Goal: Task Accomplishment & Management: Manage account settings

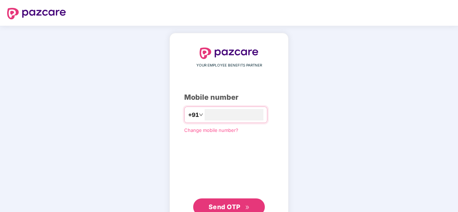
type input "**********"
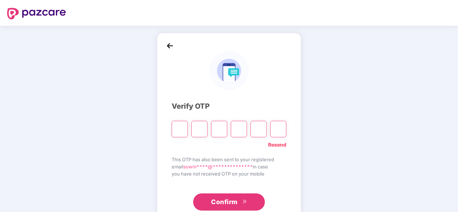
type input "*"
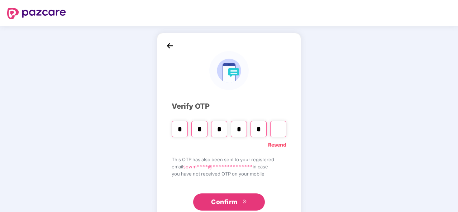
type input "*"
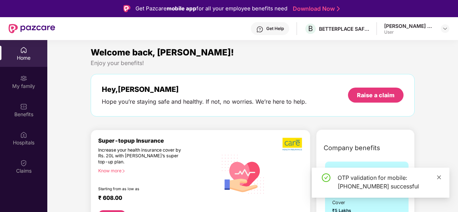
click at [438, 174] on span at bounding box center [438, 177] width 5 height 6
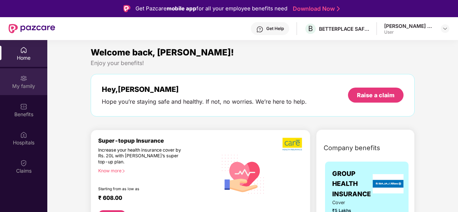
click at [25, 80] on img at bounding box center [23, 78] width 7 height 7
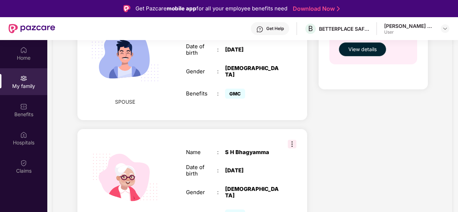
scroll to position [287, 0]
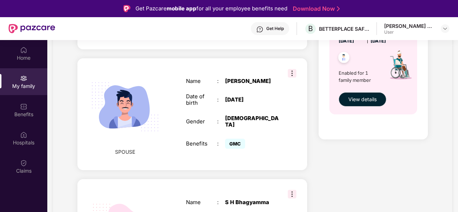
click at [289, 190] on img at bounding box center [292, 194] width 9 height 9
click at [279, 159] on div "Add Family Member New member can be added to the policy [DATE] of marriage or c…" at bounding box center [192, 109] width 241 height 623
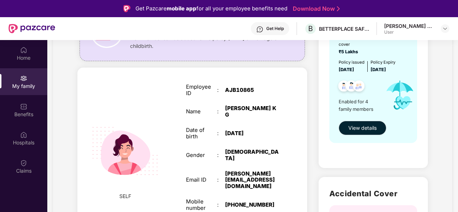
scroll to position [72, 0]
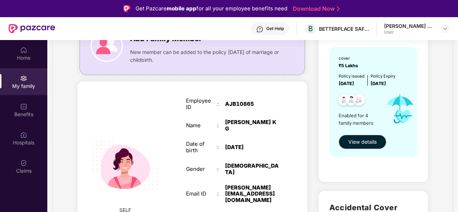
click at [351, 144] on span "View details" at bounding box center [362, 142] width 28 height 8
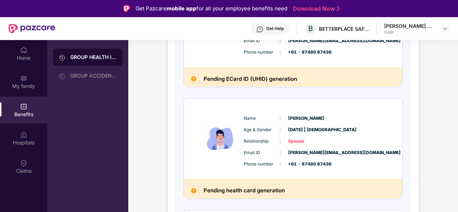
scroll to position [143, 0]
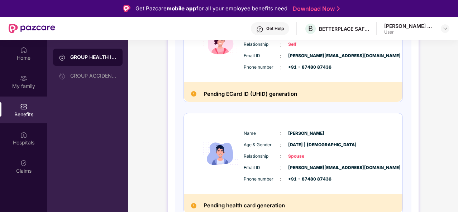
click at [218, 154] on img at bounding box center [220, 153] width 43 height 59
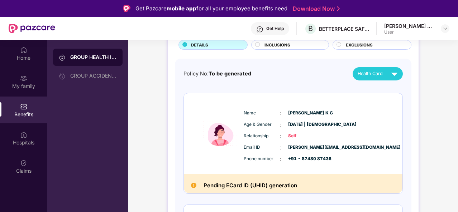
scroll to position [0, 0]
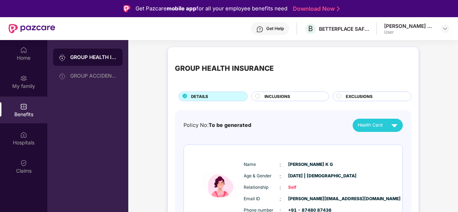
click at [279, 95] on span "INCLUSIONS" at bounding box center [277, 97] width 26 height 6
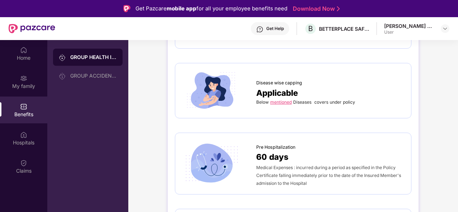
scroll to position [394, 0]
